Goal: Check status: Check status

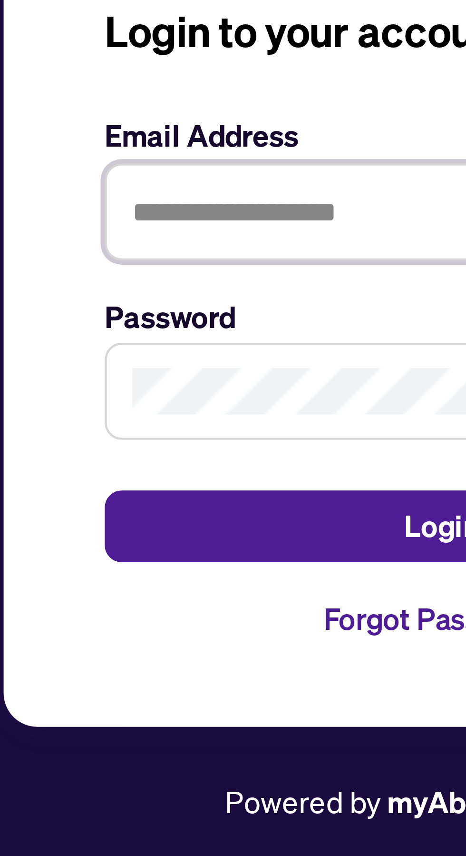
click at [200, 439] on input "text" at bounding box center [233, 428] width 152 height 22
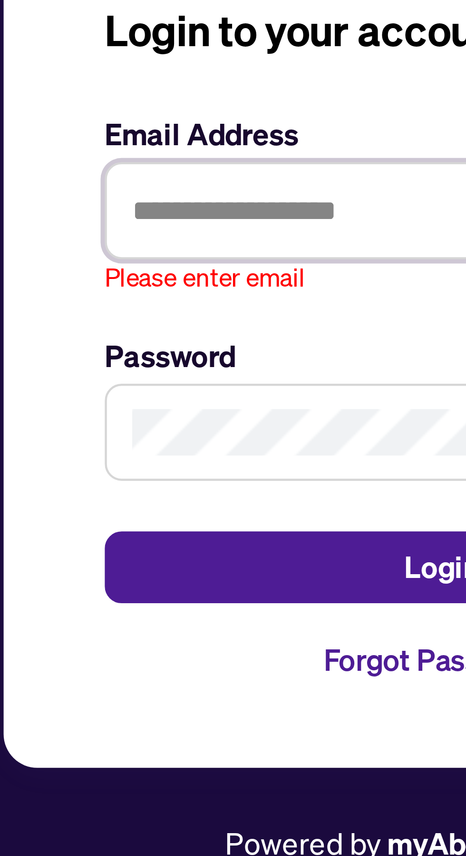
type input "**********"
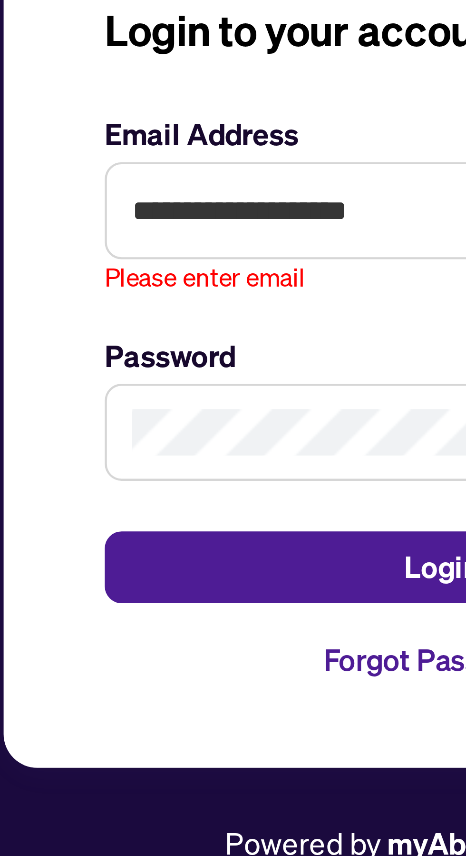
scroll to position [4, 0]
click at [157, 495] on button "Login" at bounding box center [233, 503] width 152 height 16
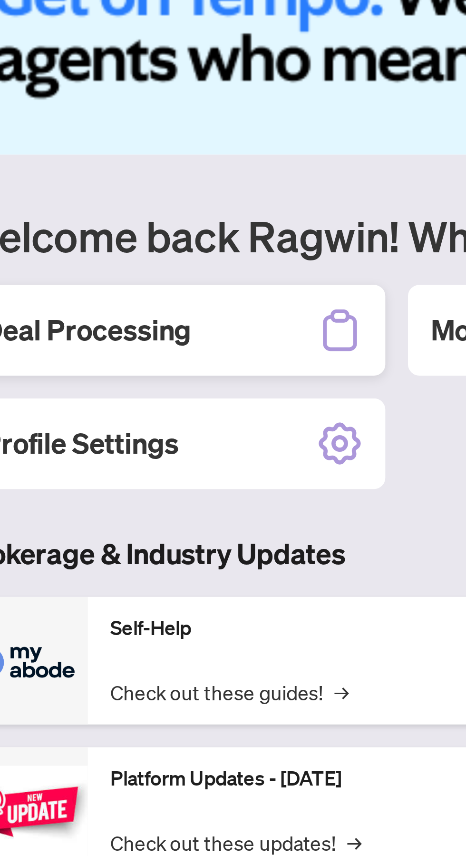
click at [64, 178] on h2 "Deal Processing" at bounding box center [50, 173] width 70 height 13
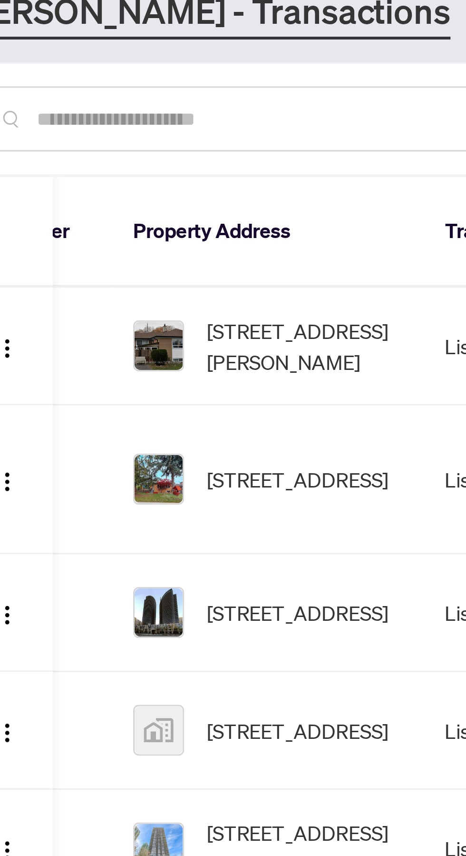
scroll to position [0, 47]
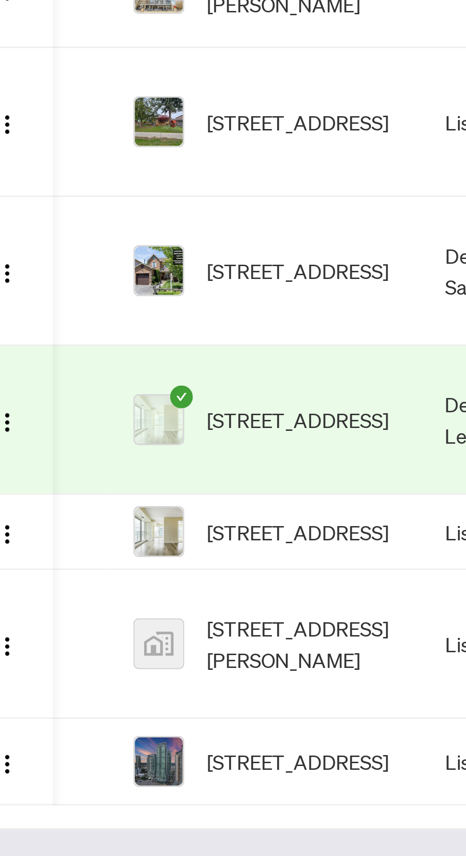
click at [174, 652] on main "Deal Processing [PERSON_NAME] - Transactions Add Transaction Ticket Number Prop…" at bounding box center [233, 428] width 466 height 856
click at [101, 436] on span "[STREET_ADDRESS]" at bounding box center [120, 441] width 61 height 10
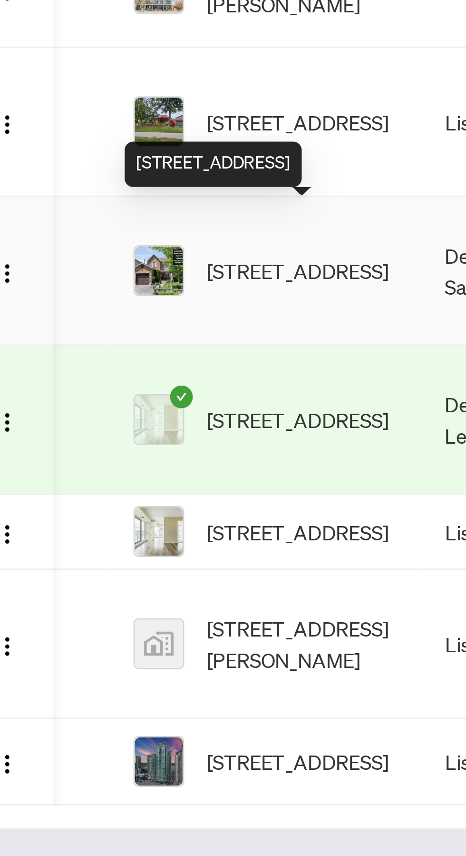
click at [104, 436] on span "[STREET_ADDRESS]" at bounding box center [120, 441] width 61 height 10
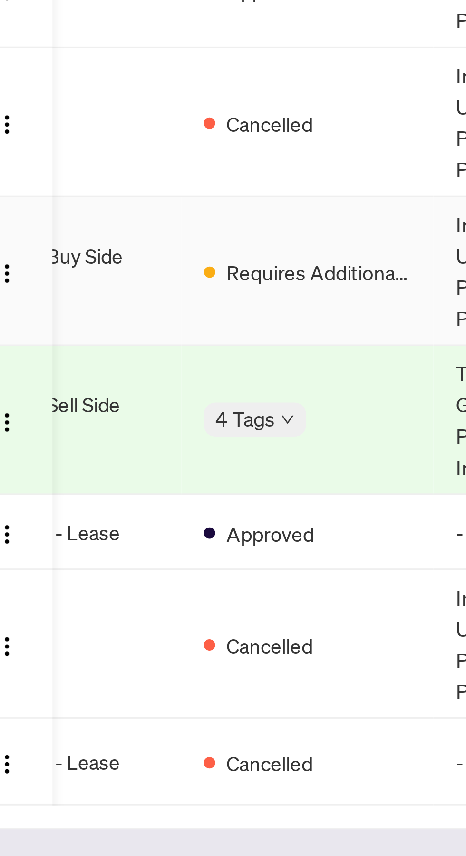
scroll to position [0, 199]
click at [125, 437] on span "Requires Additional Docs" at bounding box center [128, 442] width 62 height 10
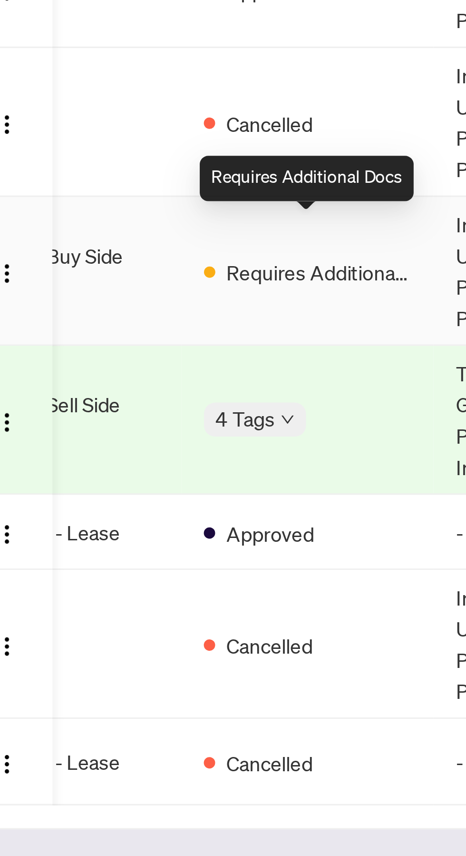
click at [60, 425] on td "Deal - Buy Side Sale" at bounding box center [45, 442] width 71 height 50
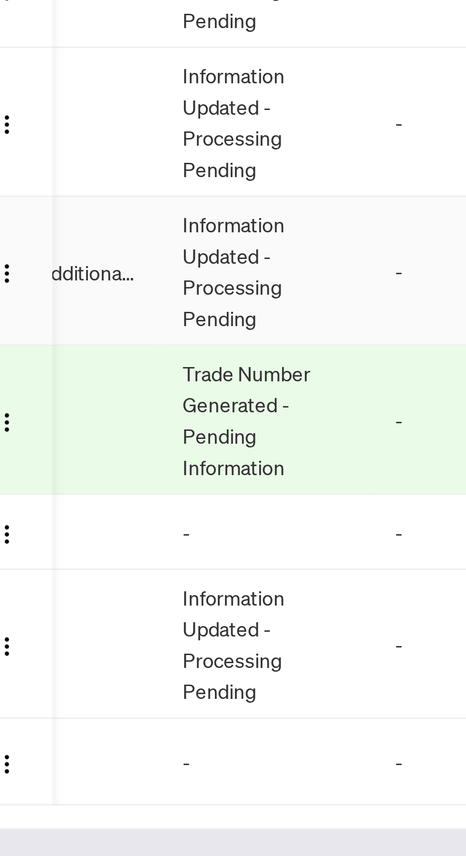
scroll to position [0, 0]
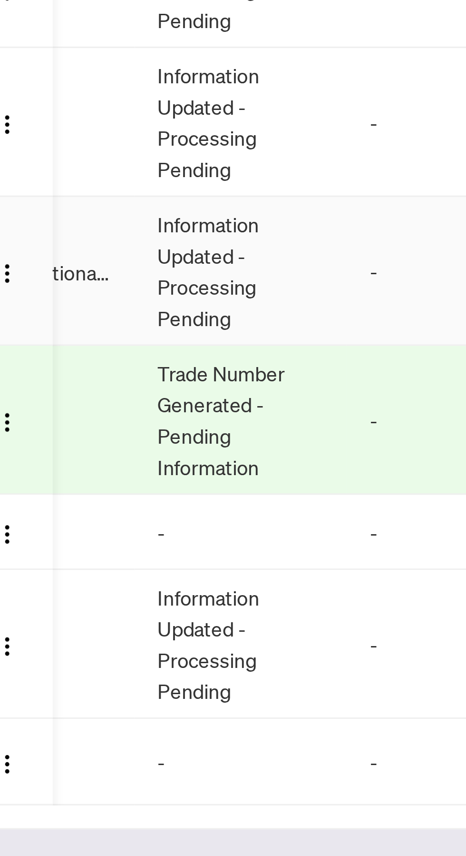
click at [96, 427] on td "Information Updated - Processing Pending" at bounding box center [101, 442] width 71 height 50
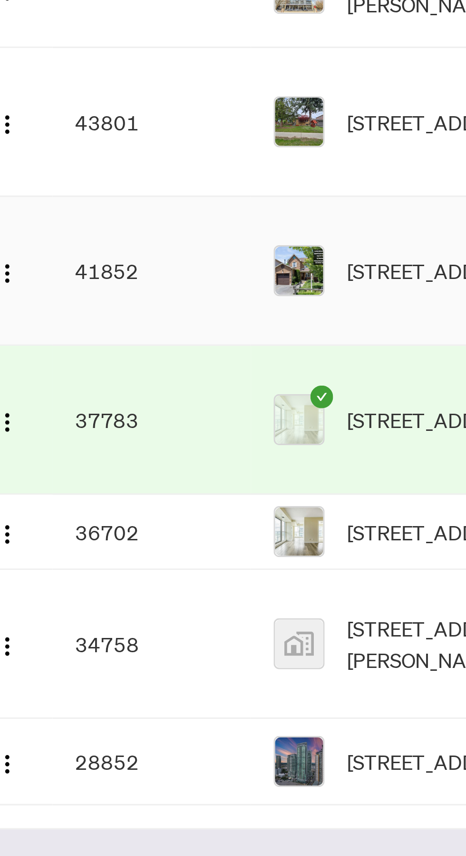
click at [125, 433] on img at bounding box center [121, 441] width 16 height 16
